Goal: Find specific page/section: Find specific page/section

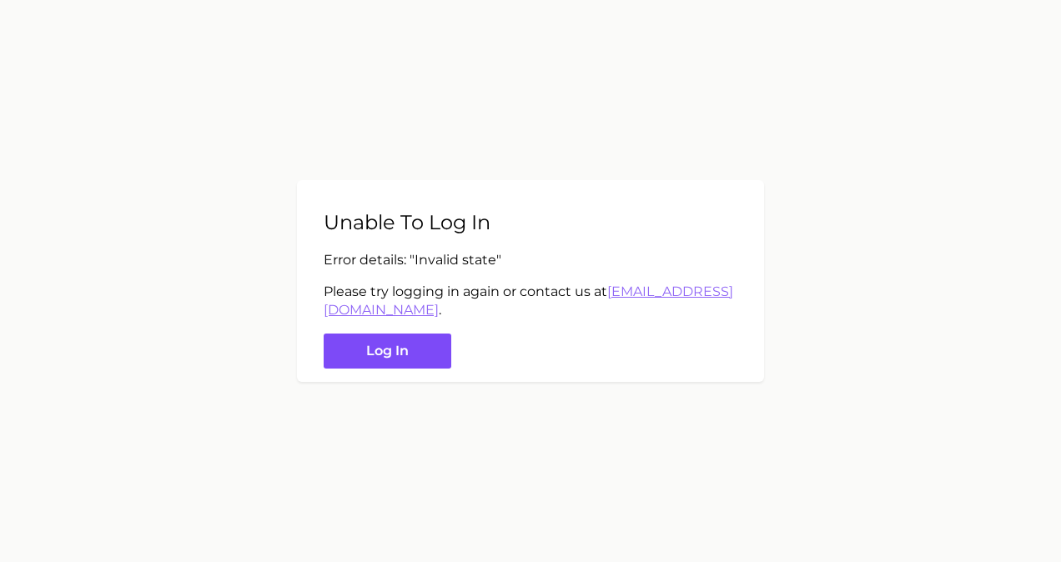
click at [411, 342] on button "Log in" at bounding box center [388, 352] width 128 height 36
